Goal: Transaction & Acquisition: Purchase product/service

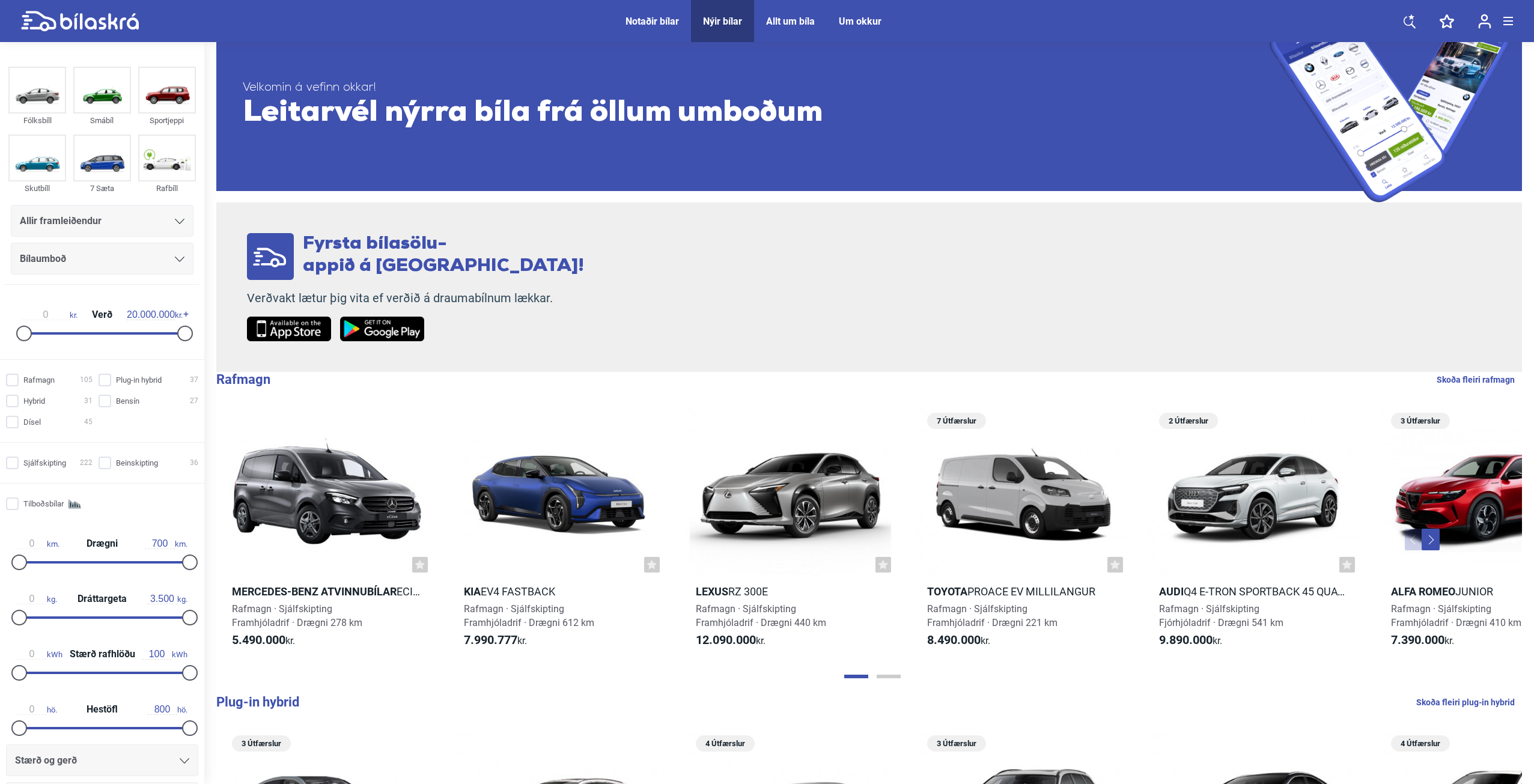
scroll to position [240, 0]
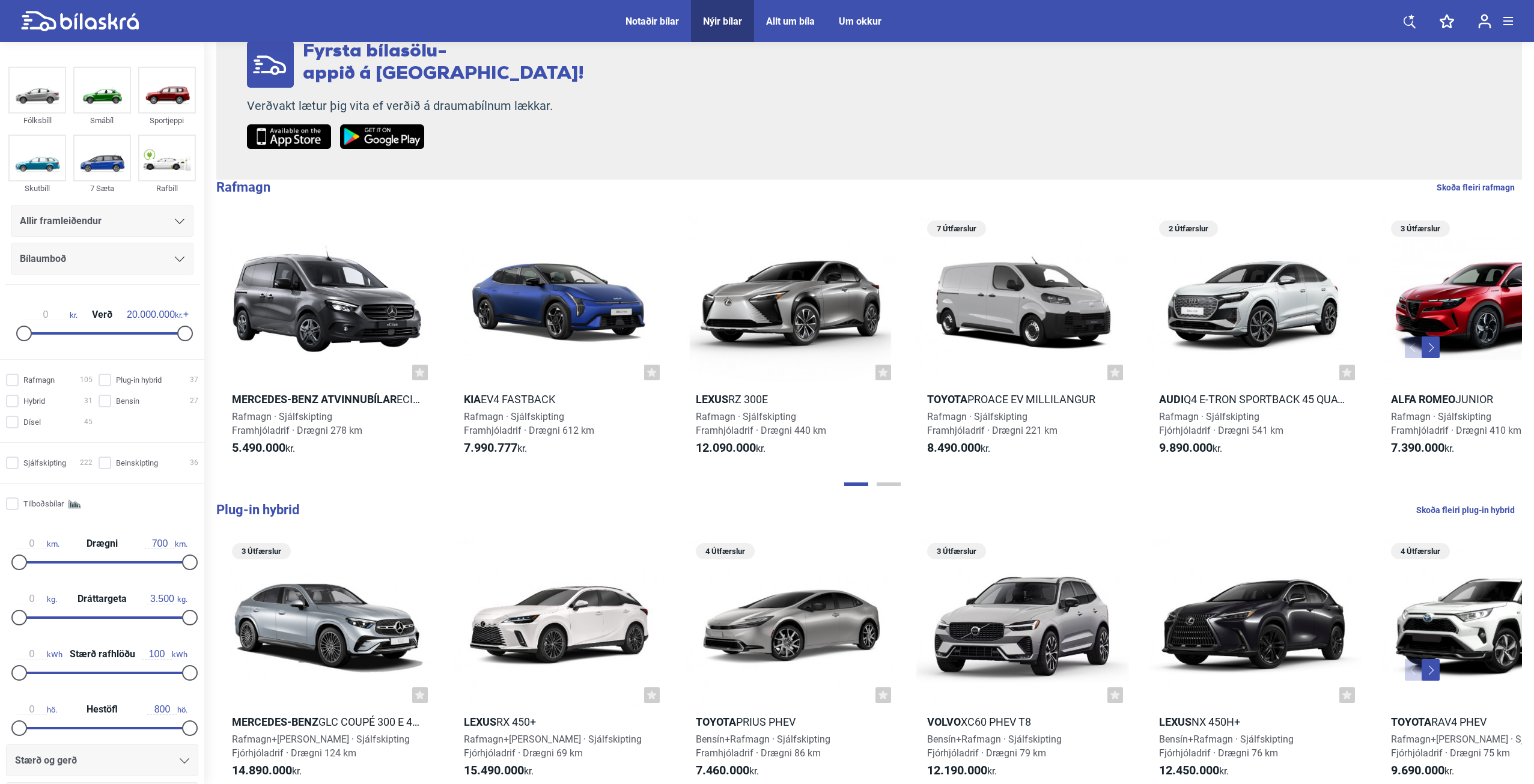
click at [106, 219] on div "Allir framleiðendur" at bounding box center [101, 221] width 164 height 17
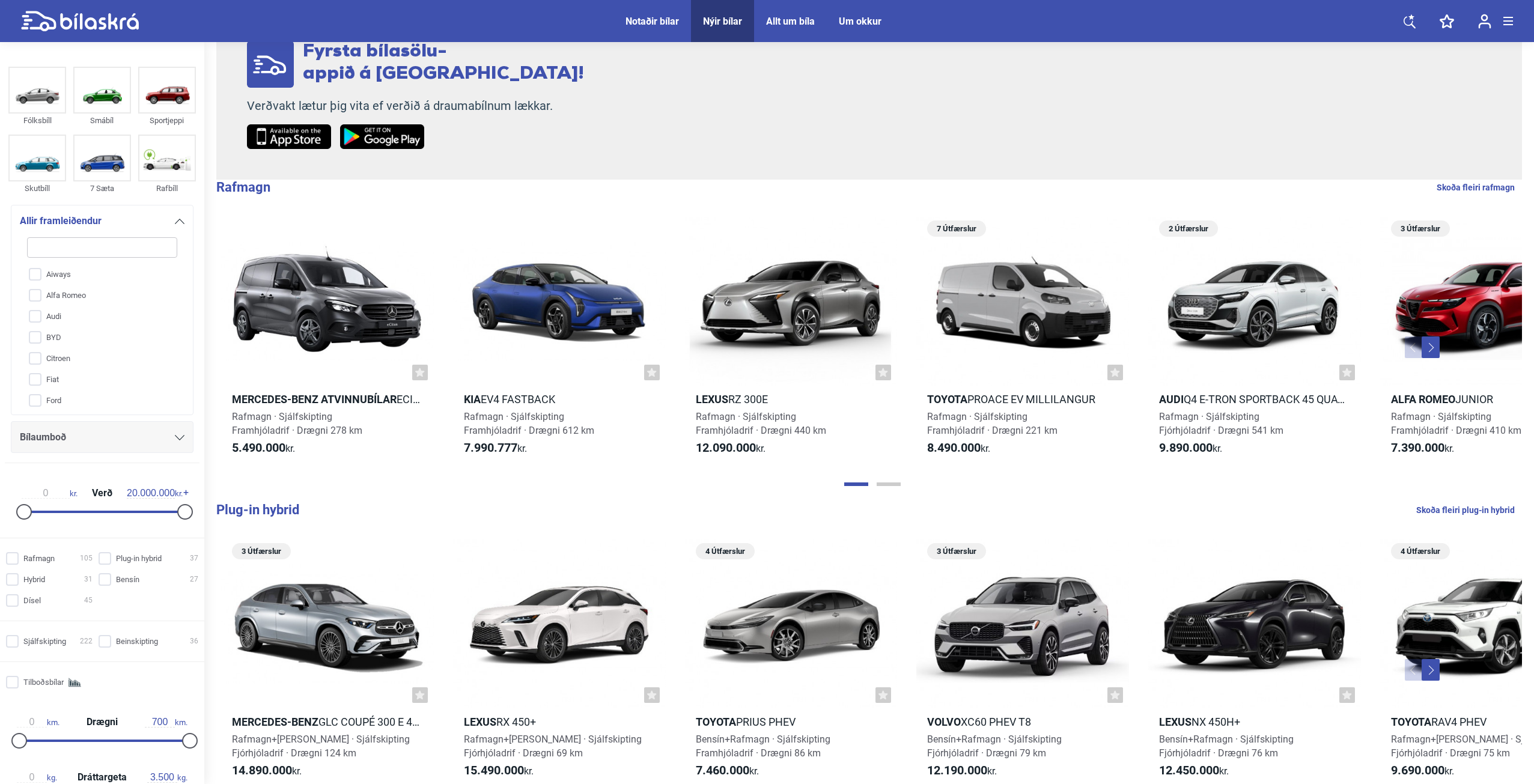
type input "p"
checkbox input "false"
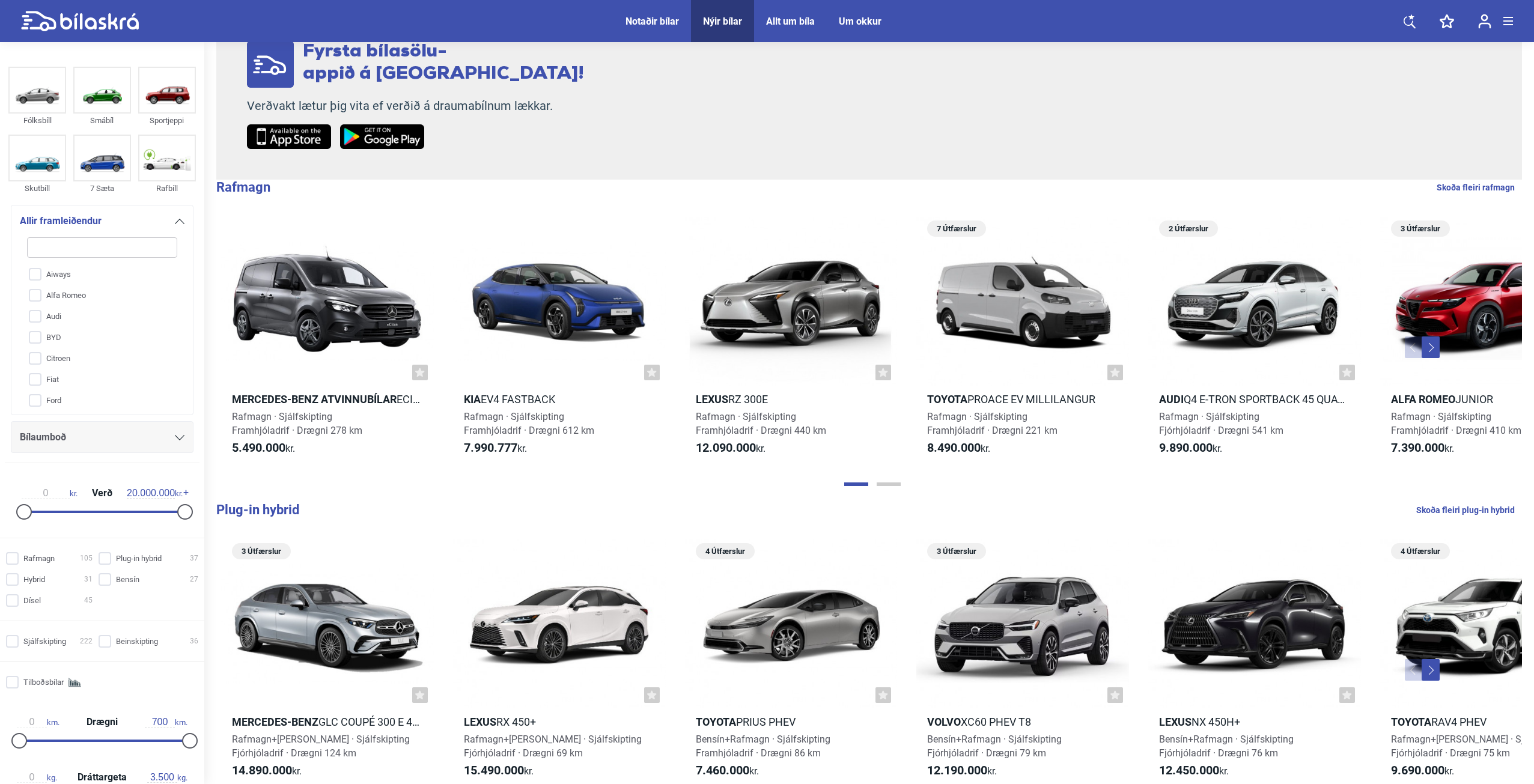
checkbox input "false"
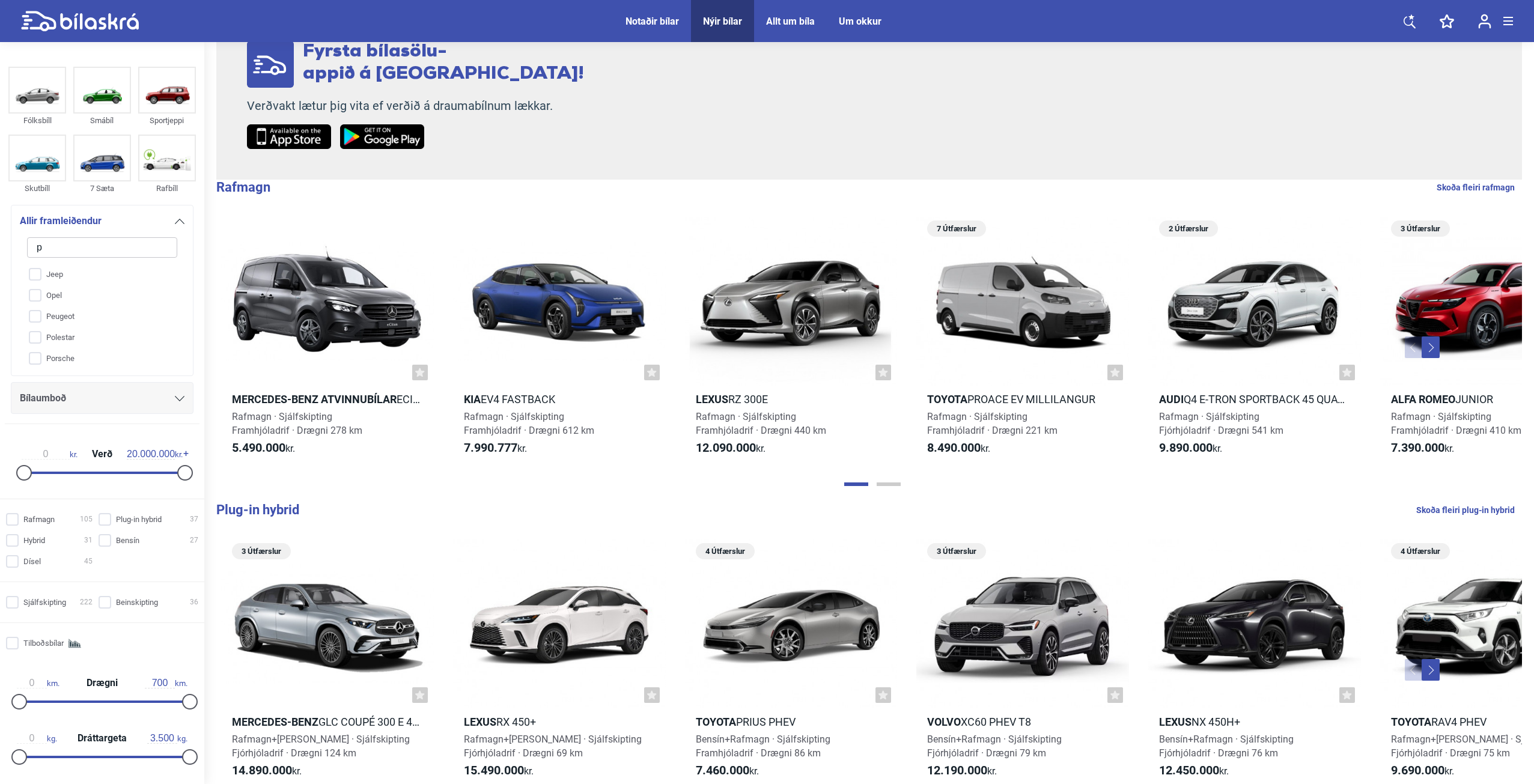
type input "po"
checkbox input "false"
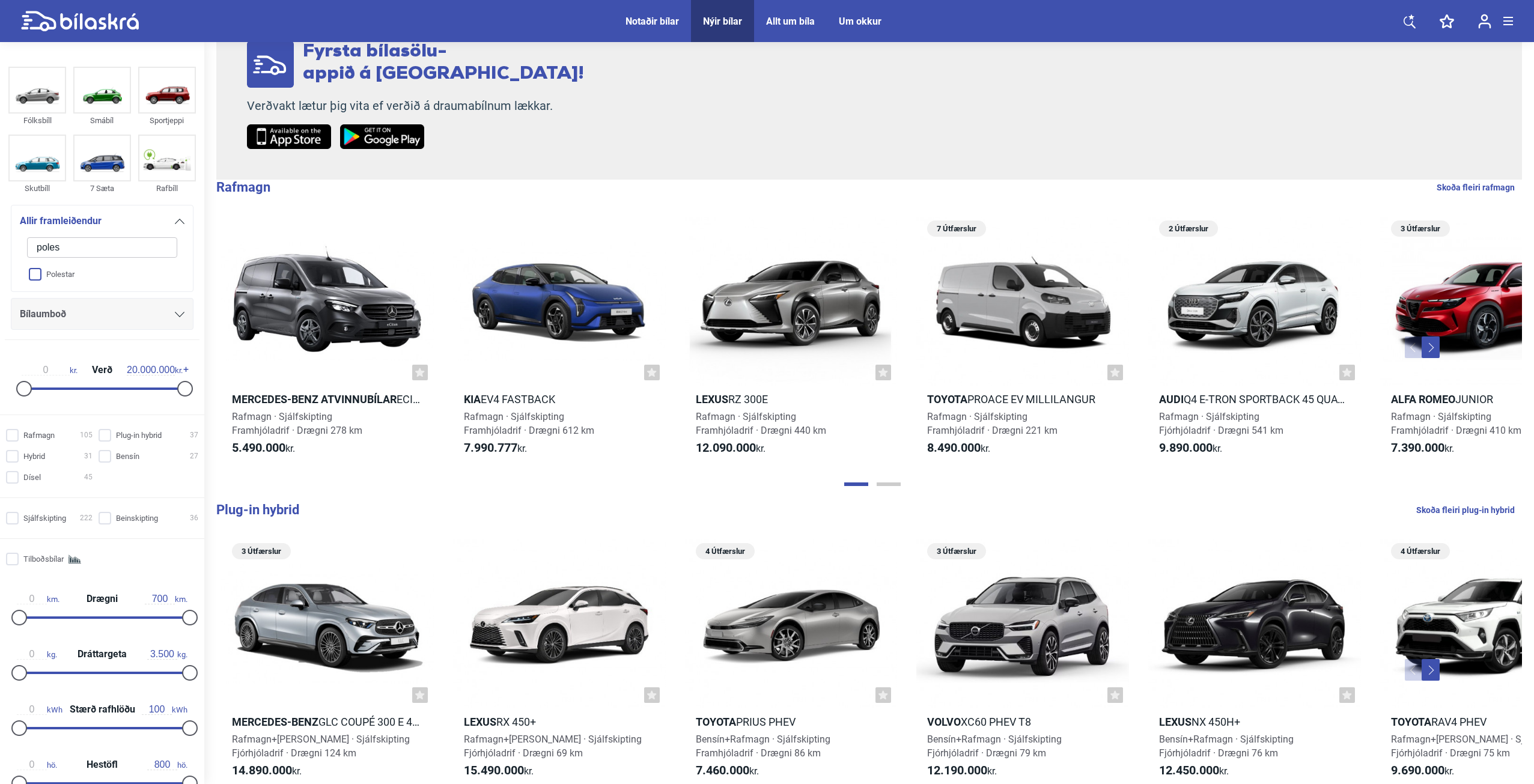
type input "poles"
click at [34, 276] on input "Polestar" at bounding box center [95, 274] width 152 height 21
checkbox input "true"
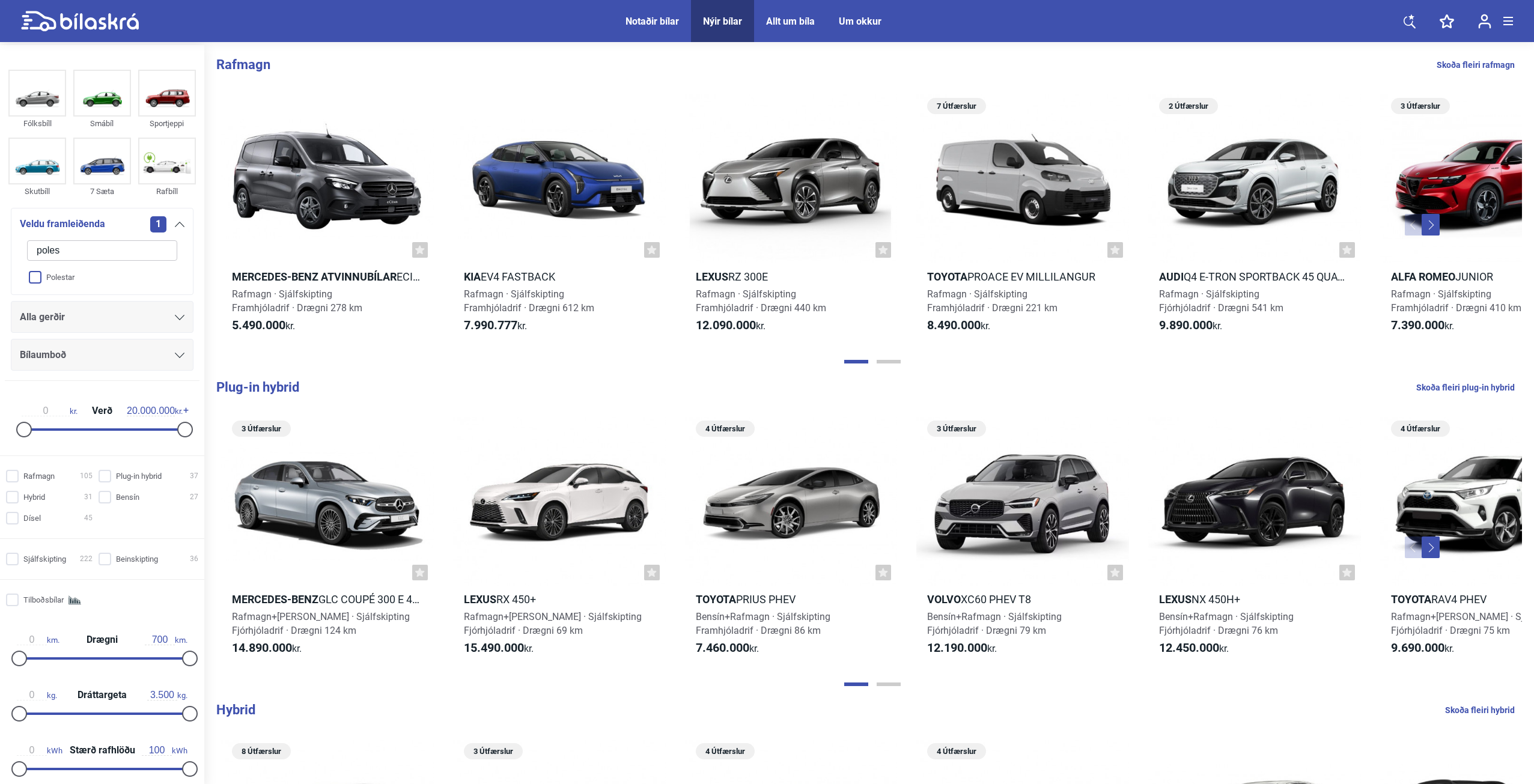
checkbox input "false"
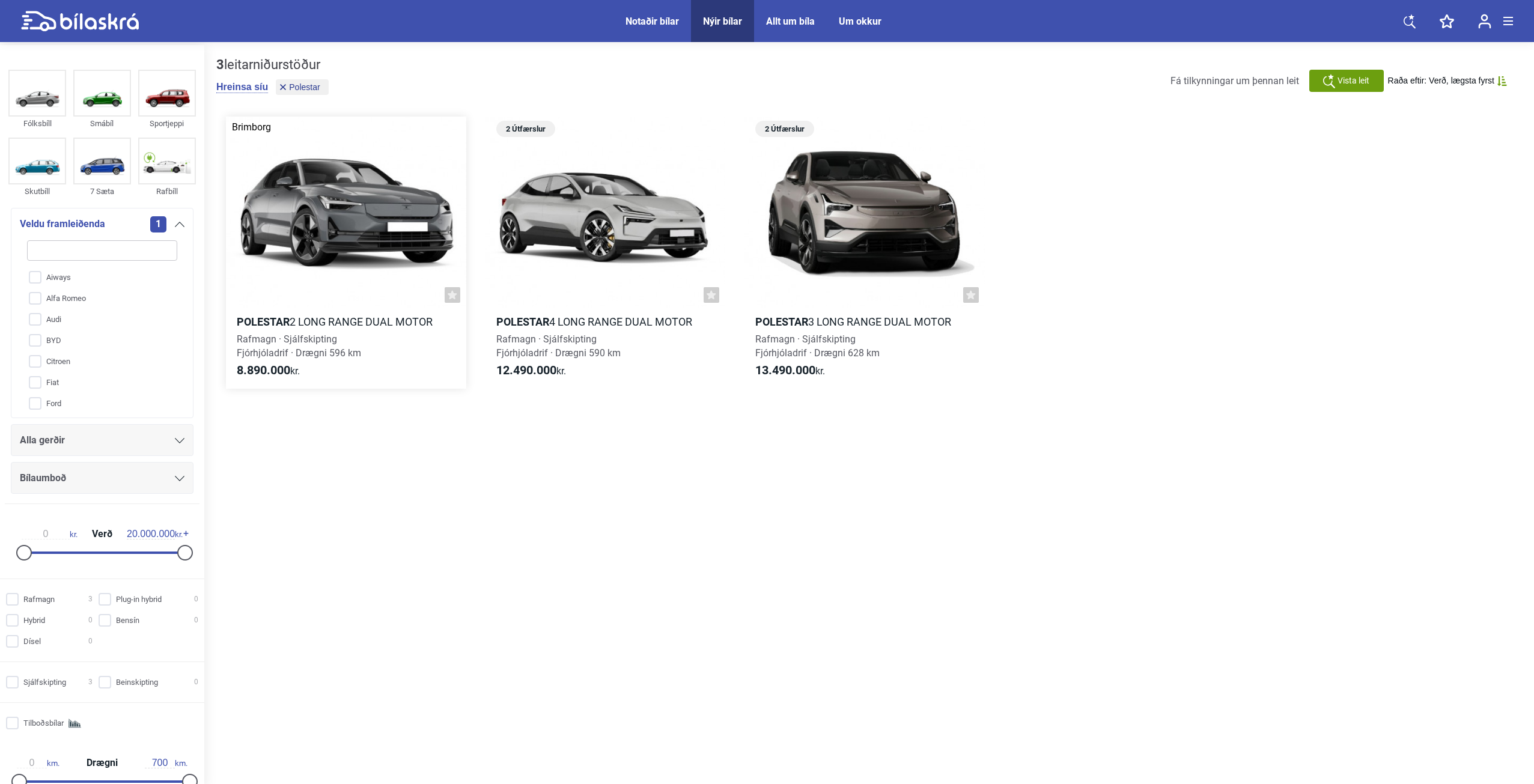
click at [304, 207] on div at bounding box center [346, 213] width 240 height 192
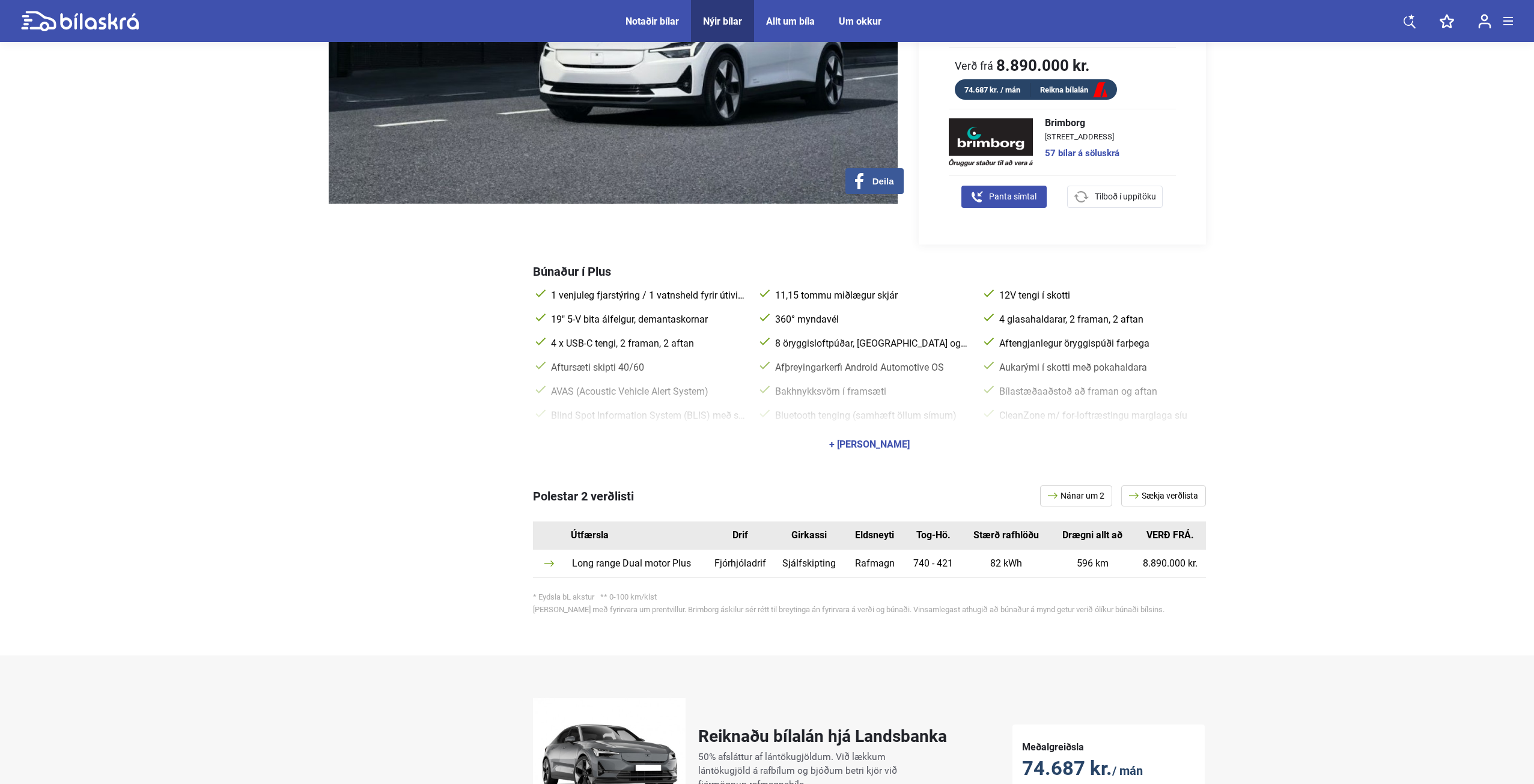
scroll to position [360, 0]
